Goal: Information Seeking & Learning: Find specific fact

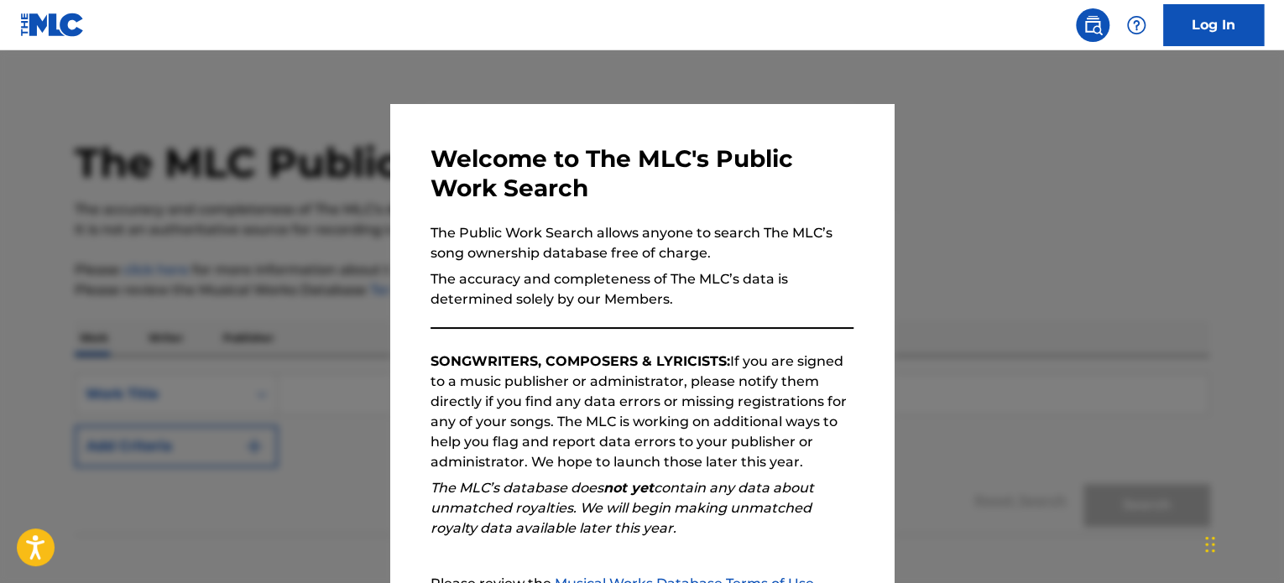
scroll to position [185, 0]
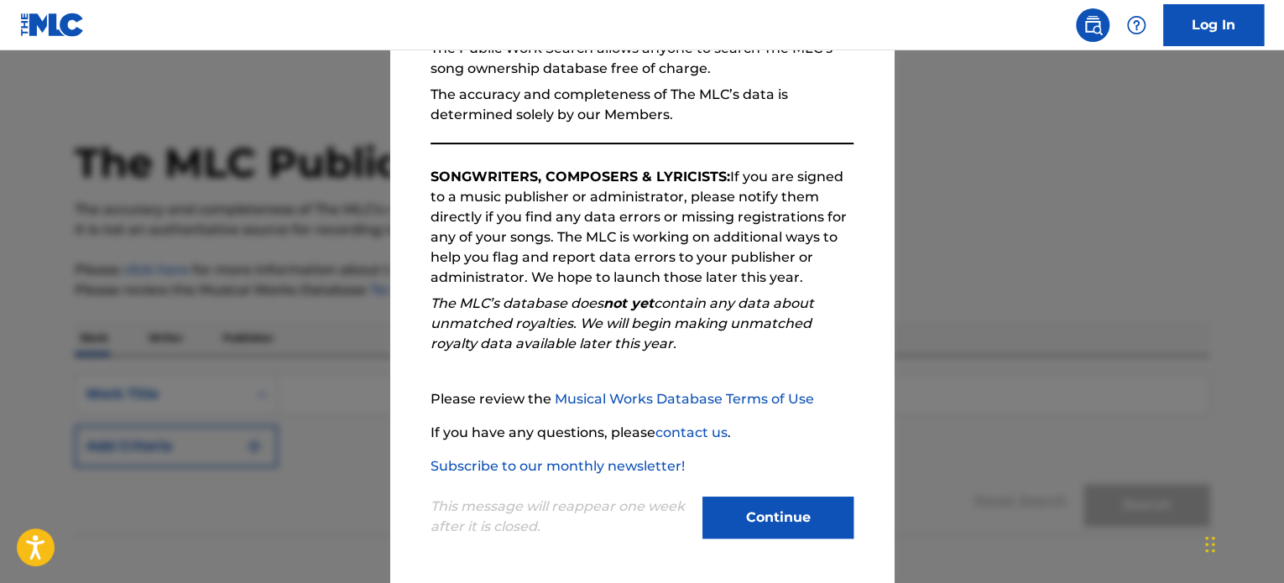
click at [752, 546] on div "Welcome to The MLC's Public Work Search The Public Work Search allows anyone to…" at bounding box center [642, 251] width 504 height 664
click at [755, 529] on button "Continue" at bounding box center [778, 518] width 151 height 42
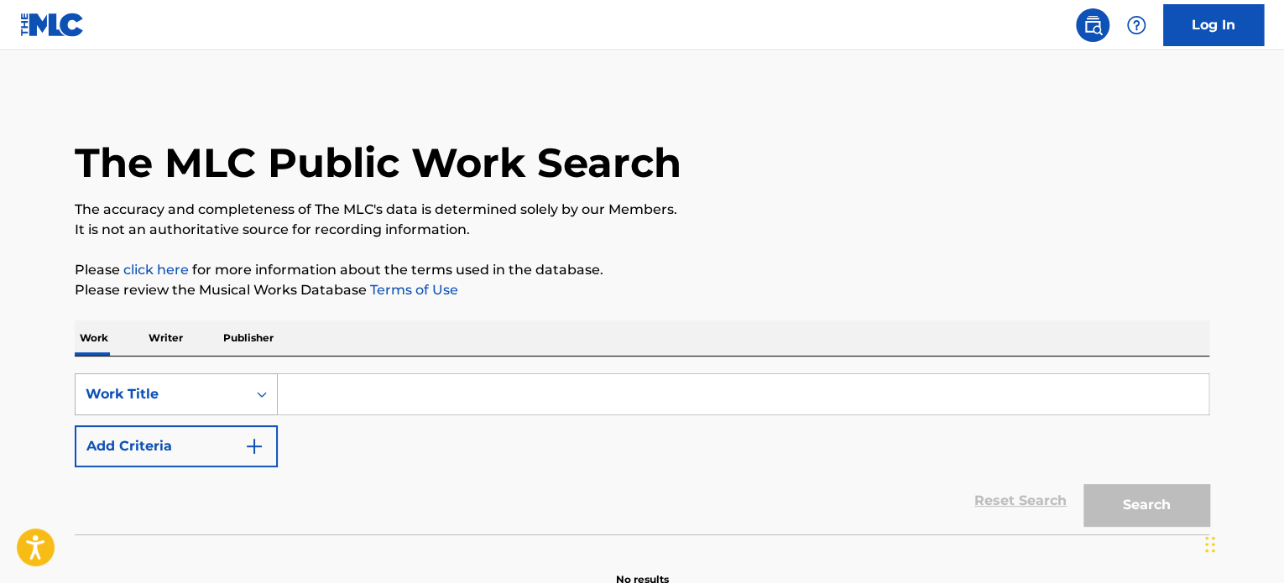
click at [206, 396] on div "Work Title" at bounding box center [176, 395] width 203 height 42
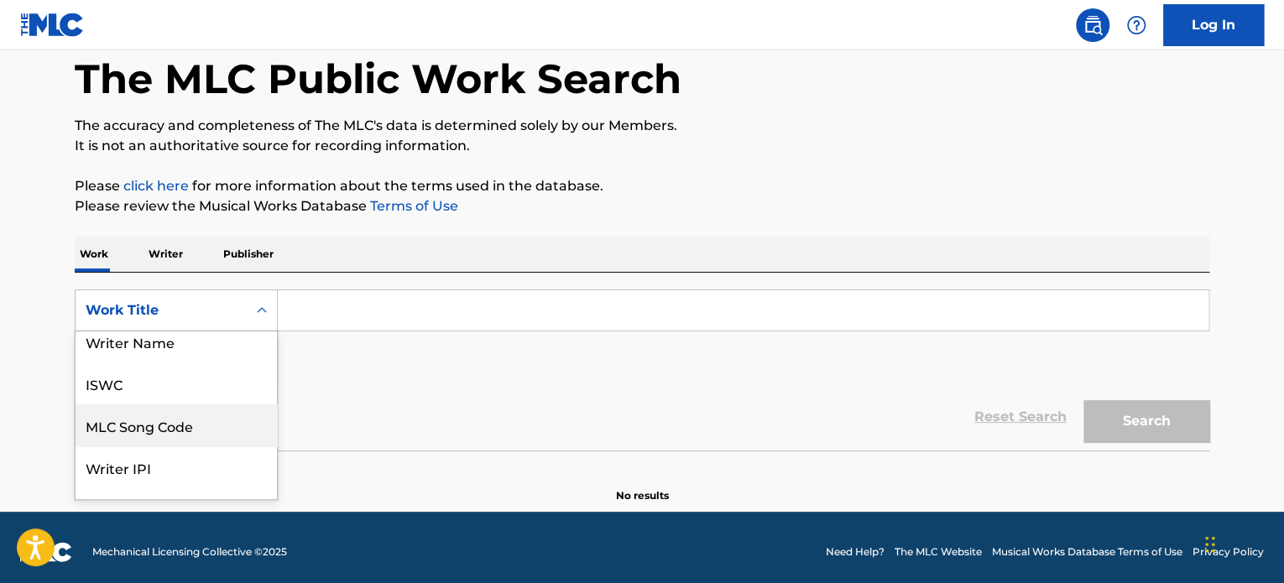
scroll to position [0, 0]
click at [201, 416] on div "MLC Song Code" at bounding box center [176, 437] width 201 height 42
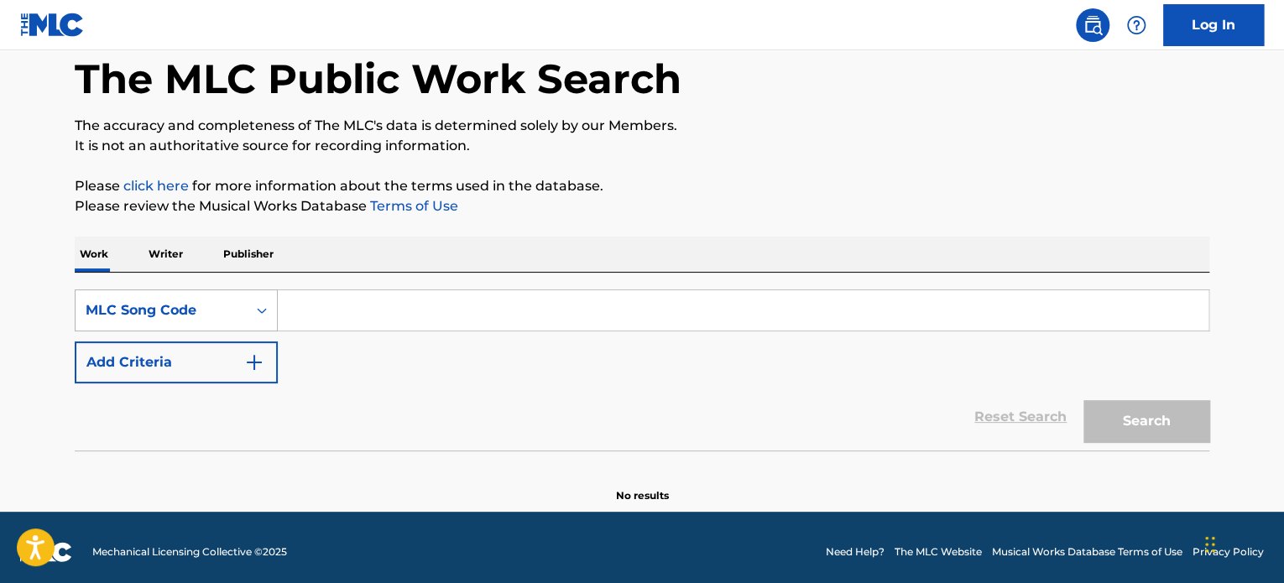
click at [254, 305] on icon "Search Form" at bounding box center [262, 310] width 17 height 17
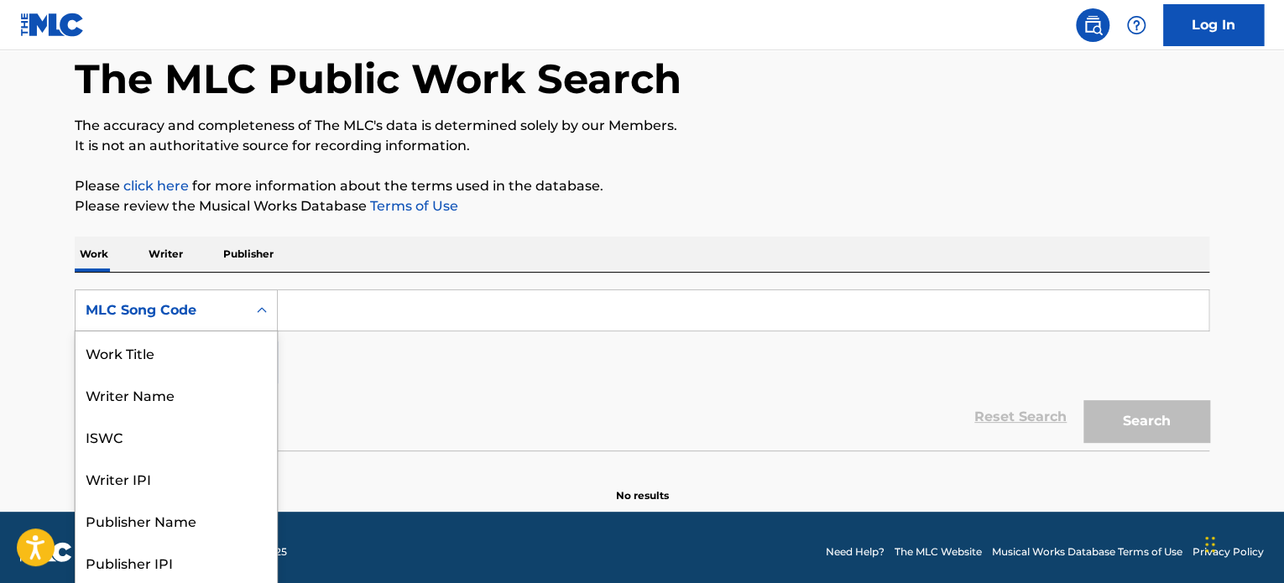
scroll to position [84, 0]
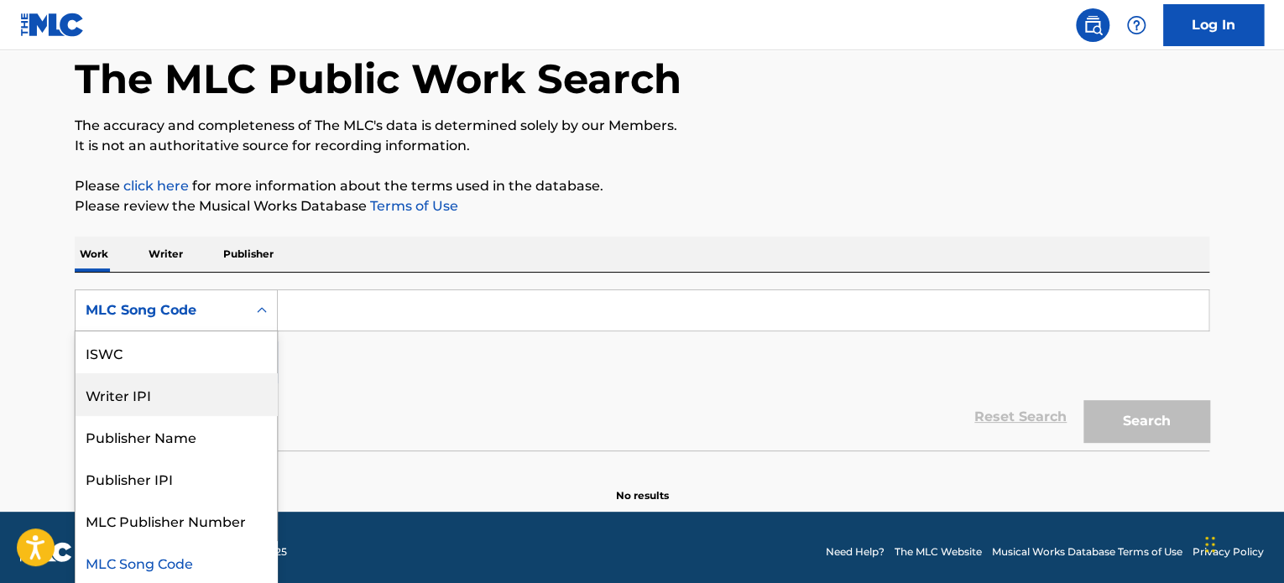
click at [224, 386] on div "Writer IPI" at bounding box center [176, 395] width 201 height 42
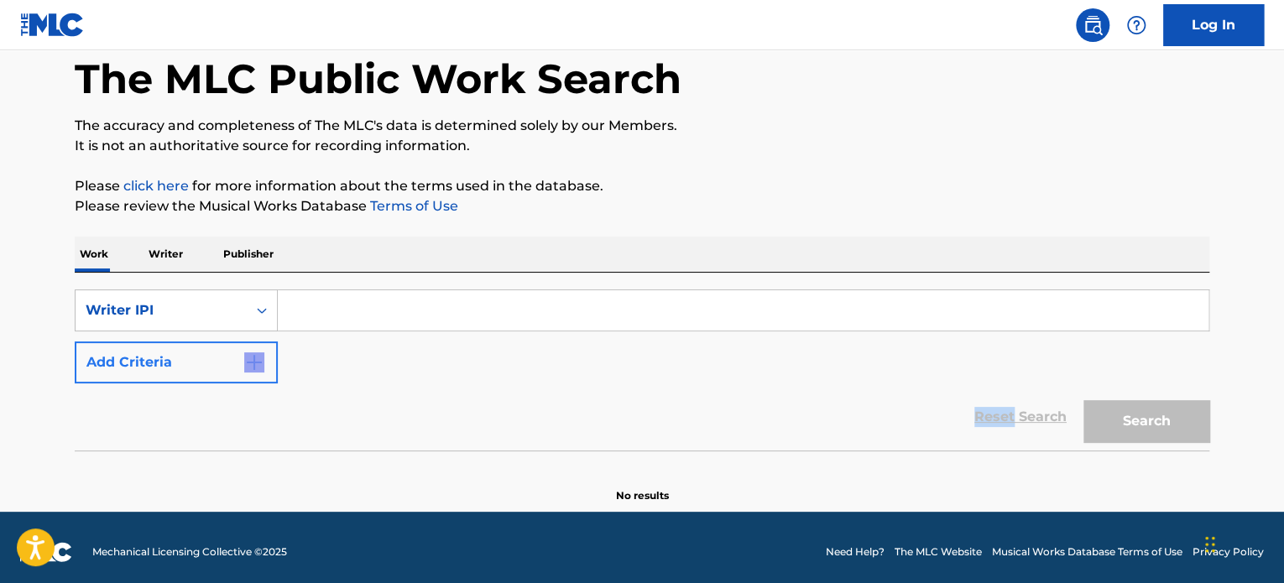
drag, startPoint x: 224, startPoint y: 386, endPoint x: 228, endPoint y: 364, distance: 22.2
click at [226, 372] on form "SearchWithCriteria9848a977-2838-4485-89f5-3992f744242f Writer IPI Add Criteria …" at bounding box center [642, 370] width 1135 height 161
click at [228, 318] on div "Writer IPI" at bounding box center [161, 311] width 151 height 20
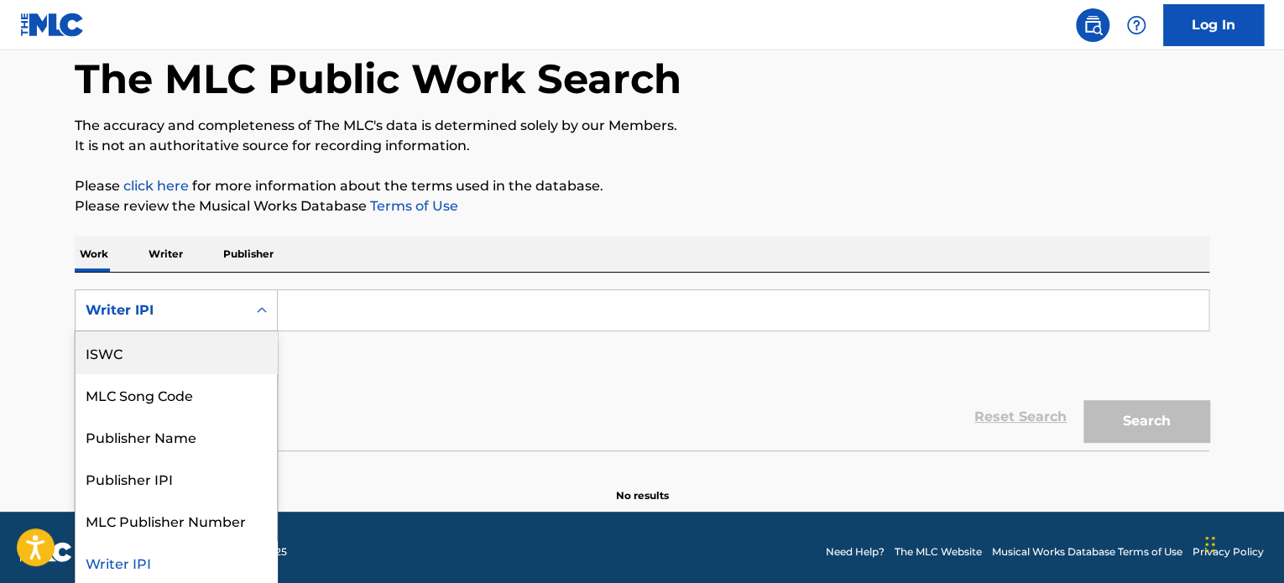
click at [216, 367] on div "ISWC" at bounding box center [176, 353] width 201 height 42
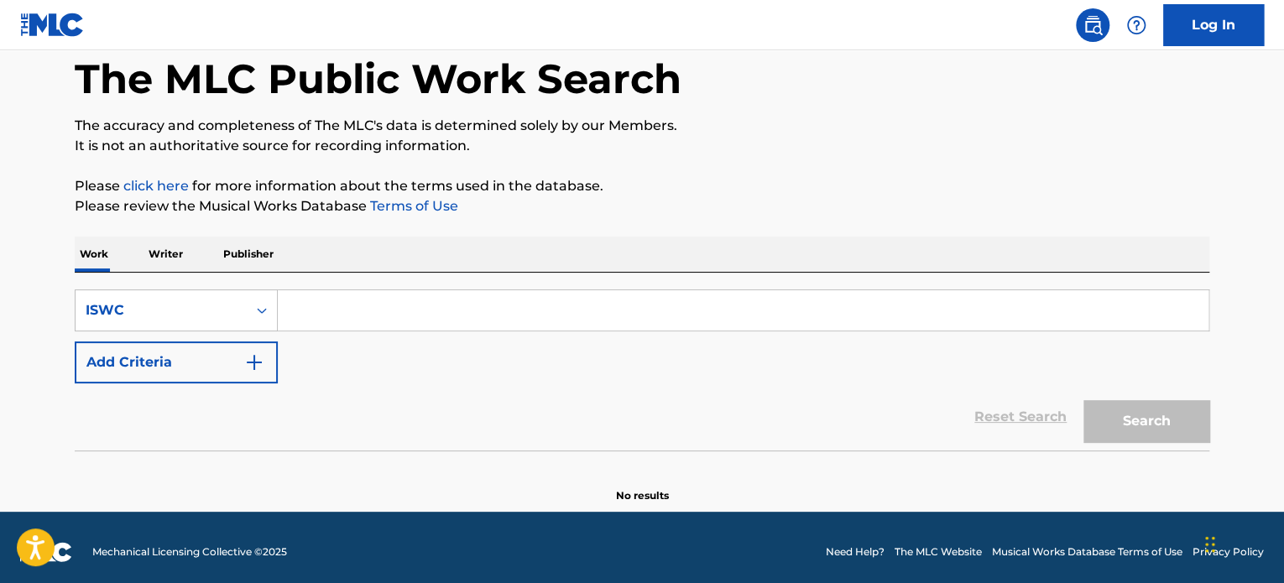
click at [336, 325] on input "Search Form" at bounding box center [743, 310] width 931 height 40
paste input "T9055035400"
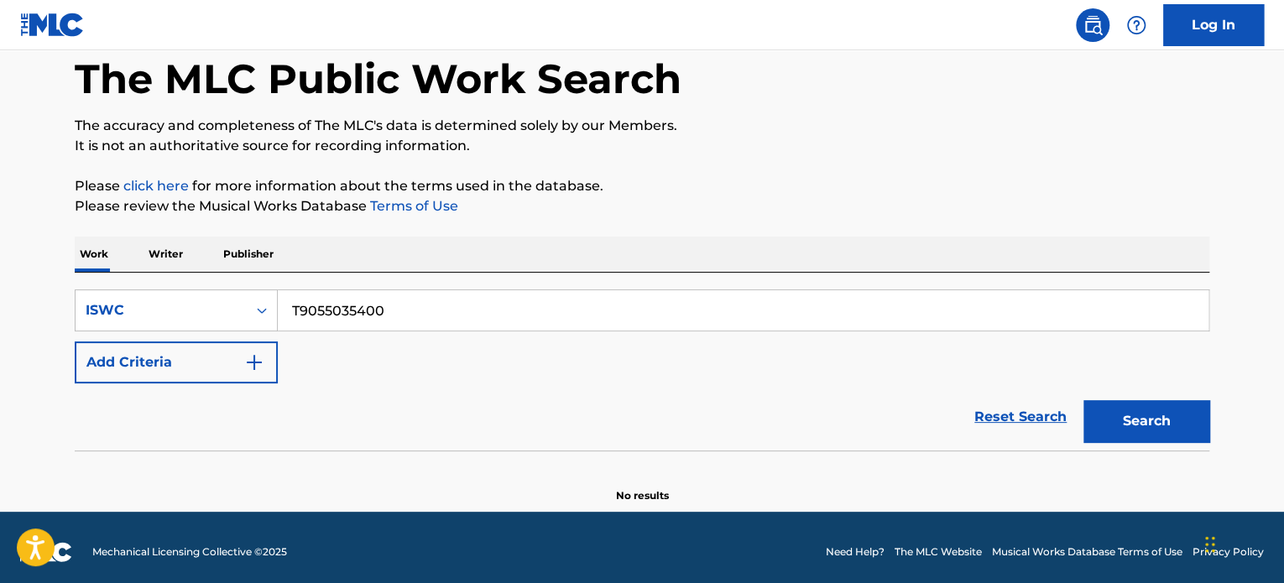
type input "T9055035400"
click at [933, 226] on div "The MLC Public Work Search The accuracy and completeness of The MLC's data is d…" at bounding box center [642, 255] width 1175 height 495
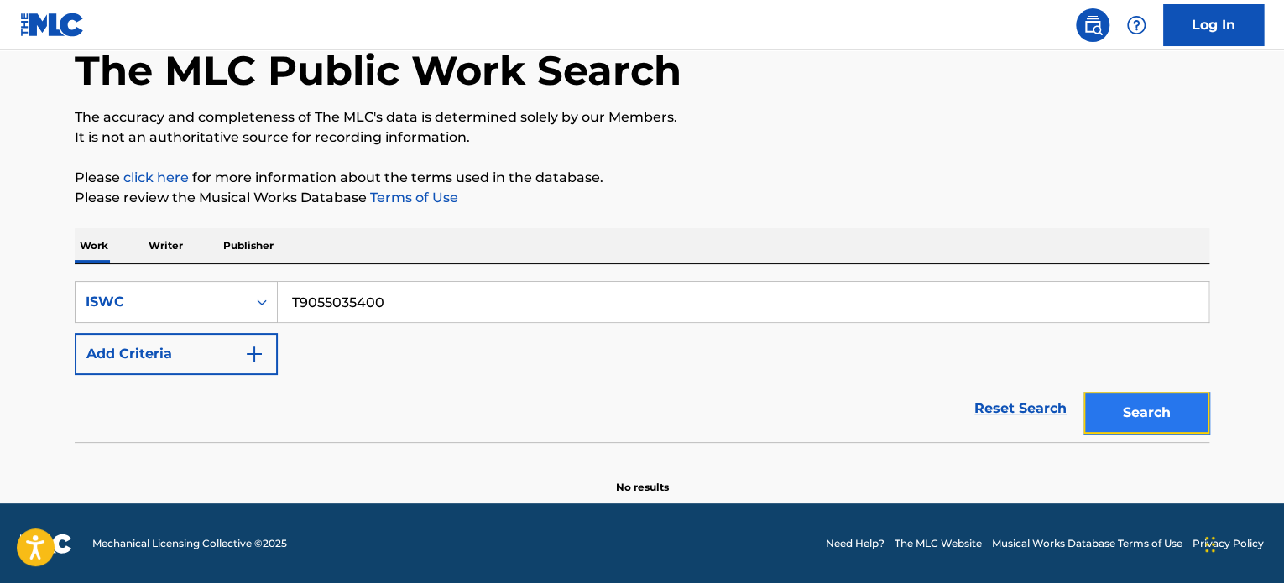
click at [1163, 397] on button "Search" at bounding box center [1147, 413] width 126 height 42
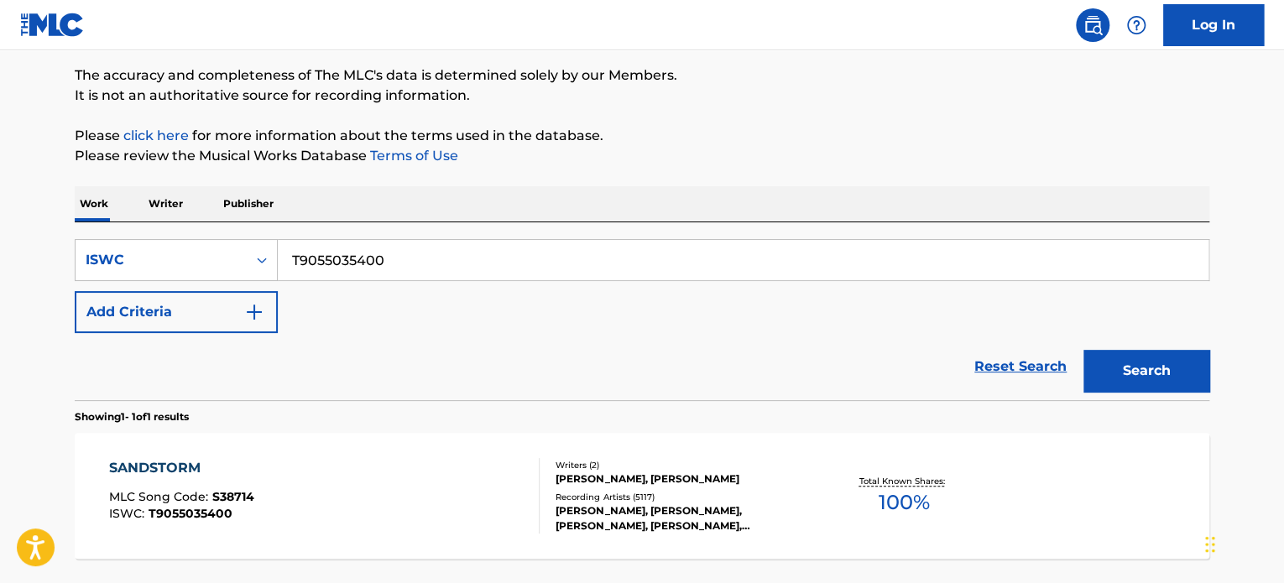
scroll to position [260, 0]
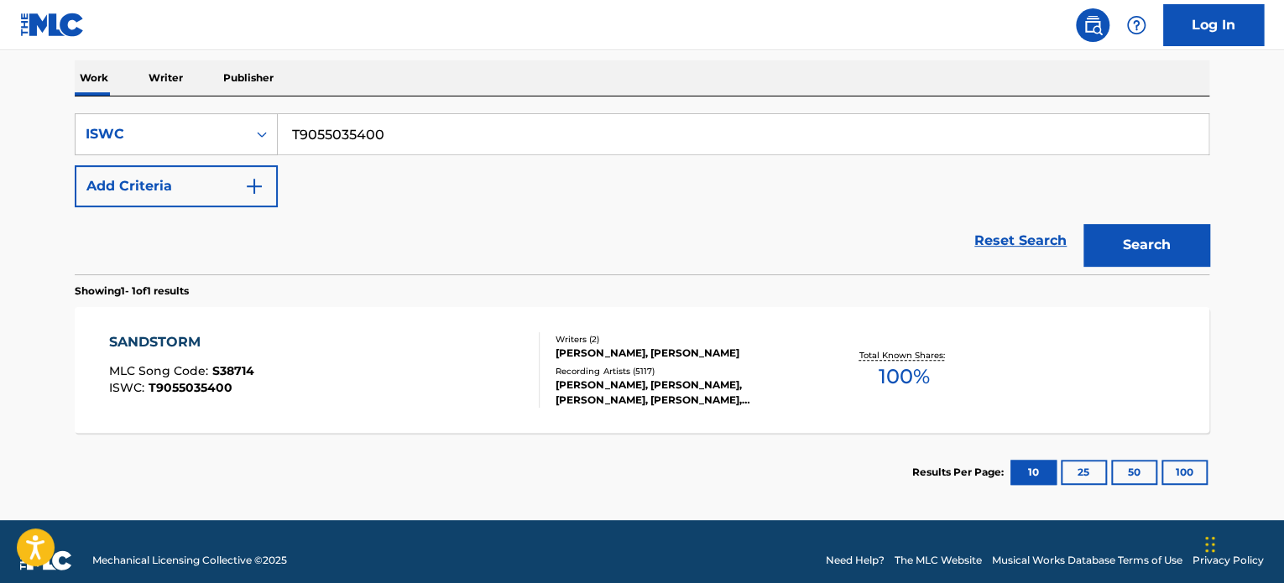
click at [339, 378] on div "SANDSTORM MLC Song Code : S38714 ISWC : T9055035400" at bounding box center [324, 370] width 431 height 76
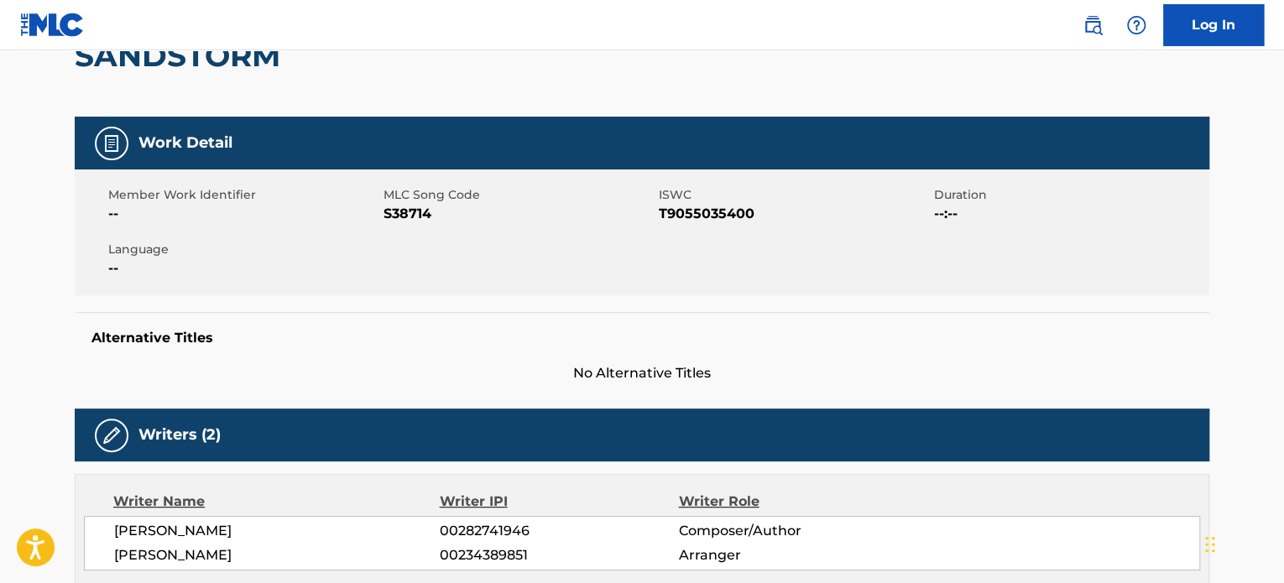
scroll to position [420, 0]
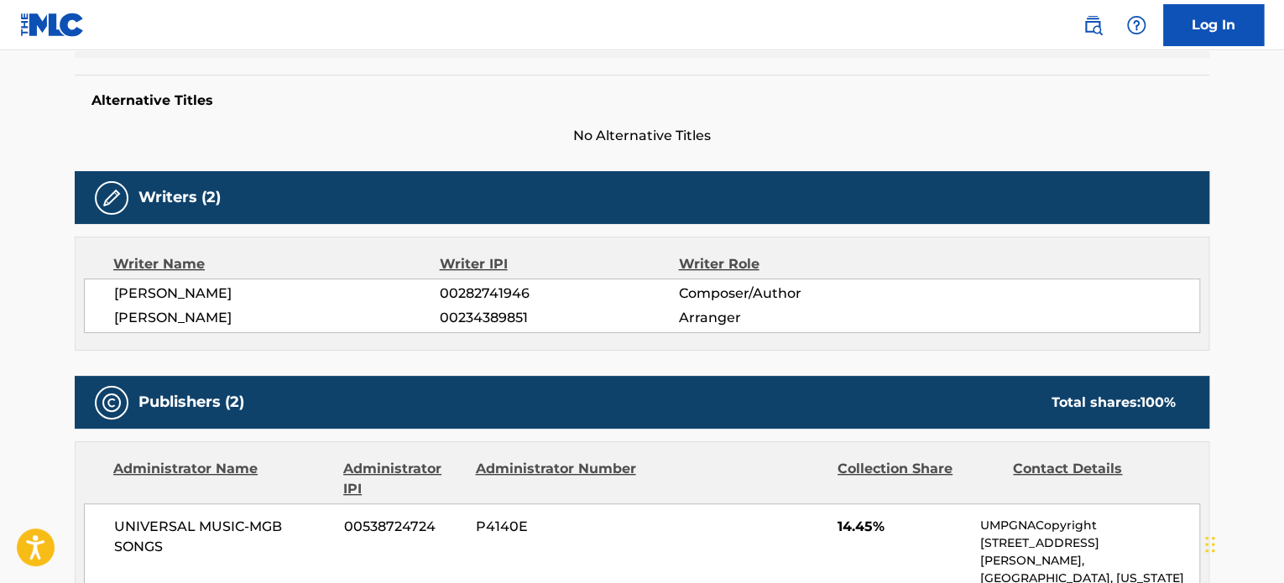
click at [244, 323] on span "[PERSON_NAME]" at bounding box center [277, 318] width 326 height 20
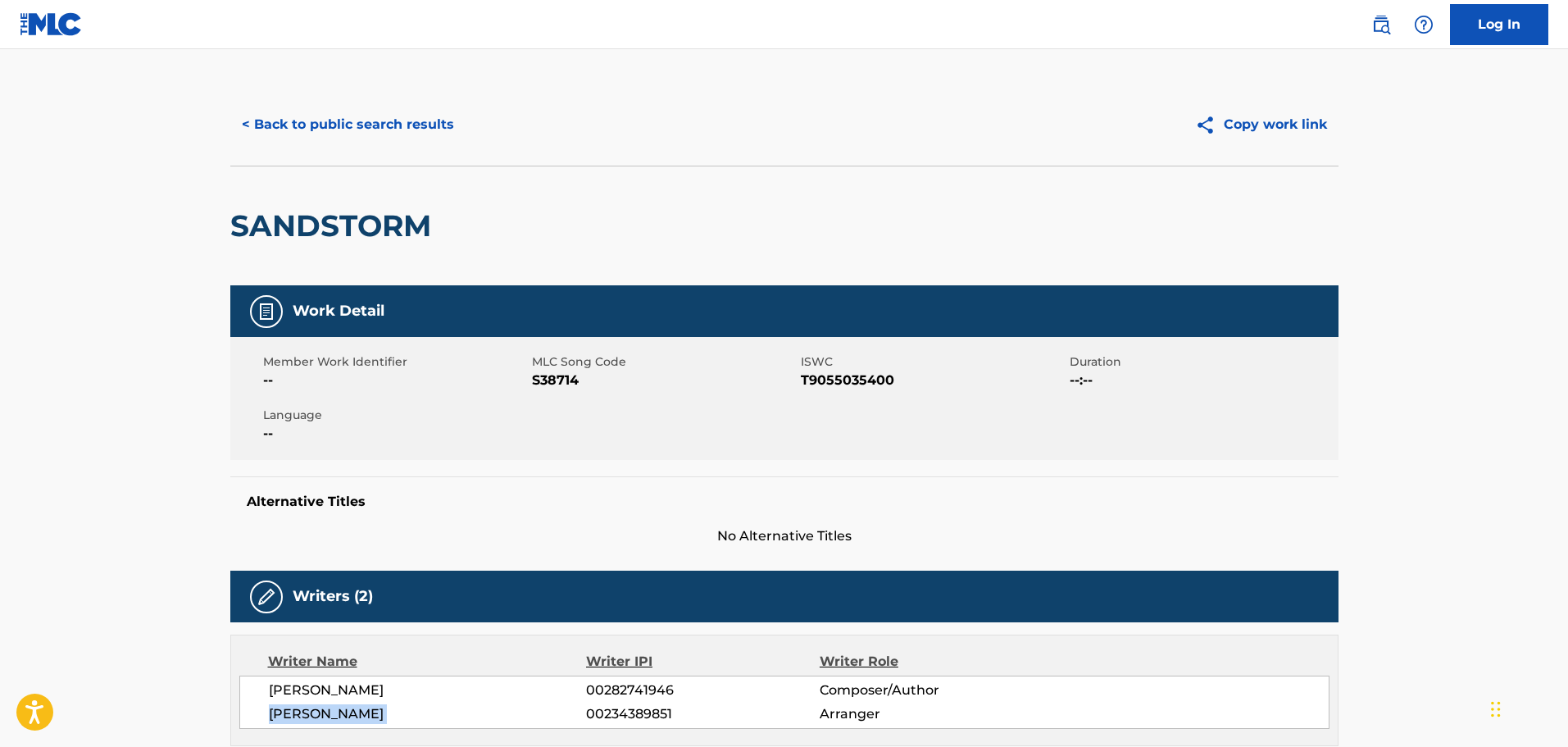
scroll to position [0, 0]
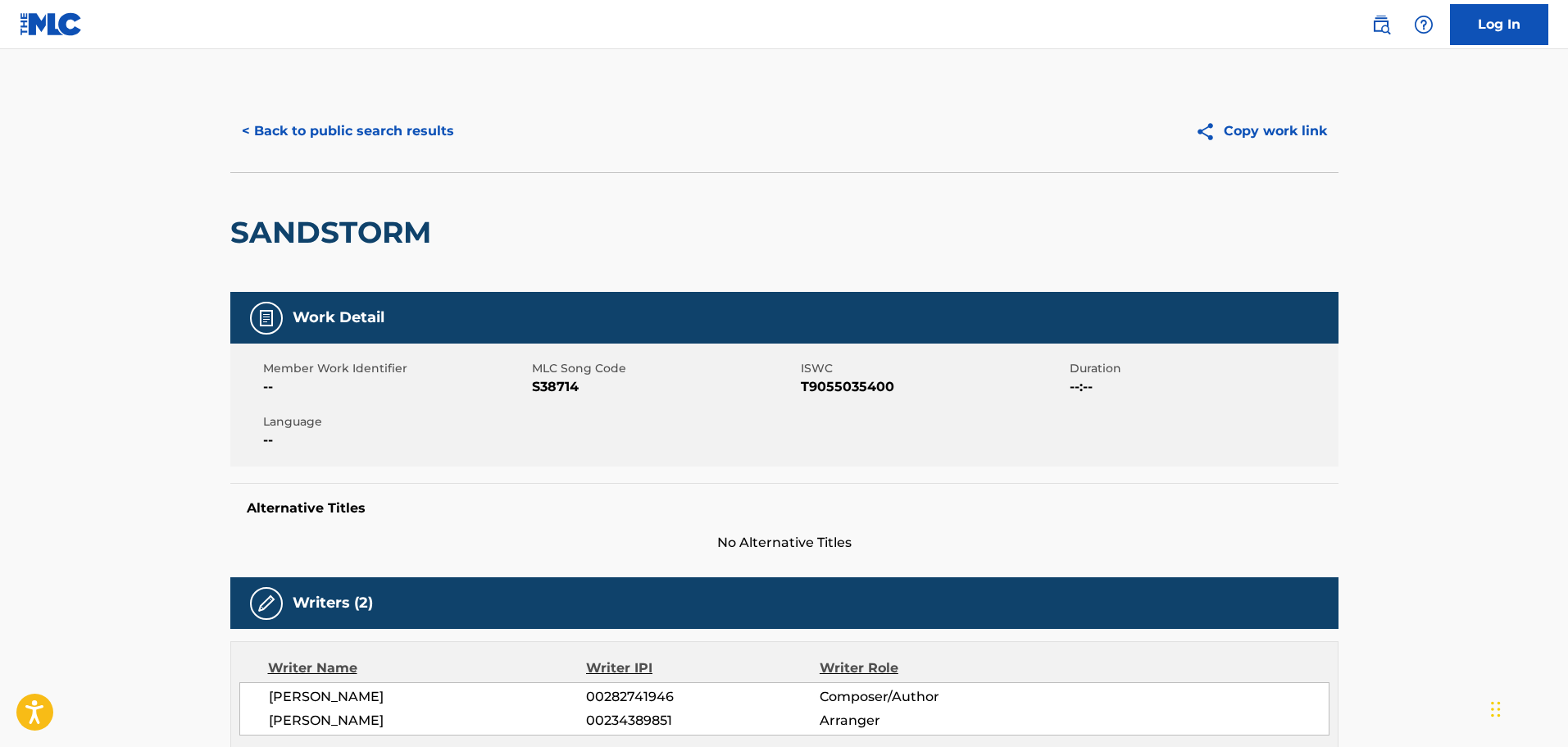
click at [284, 208] on div "SANDSTORM" at bounding box center [335, 232] width 209 height 119
